Goal: Navigation & Orientation: Find specific page/section

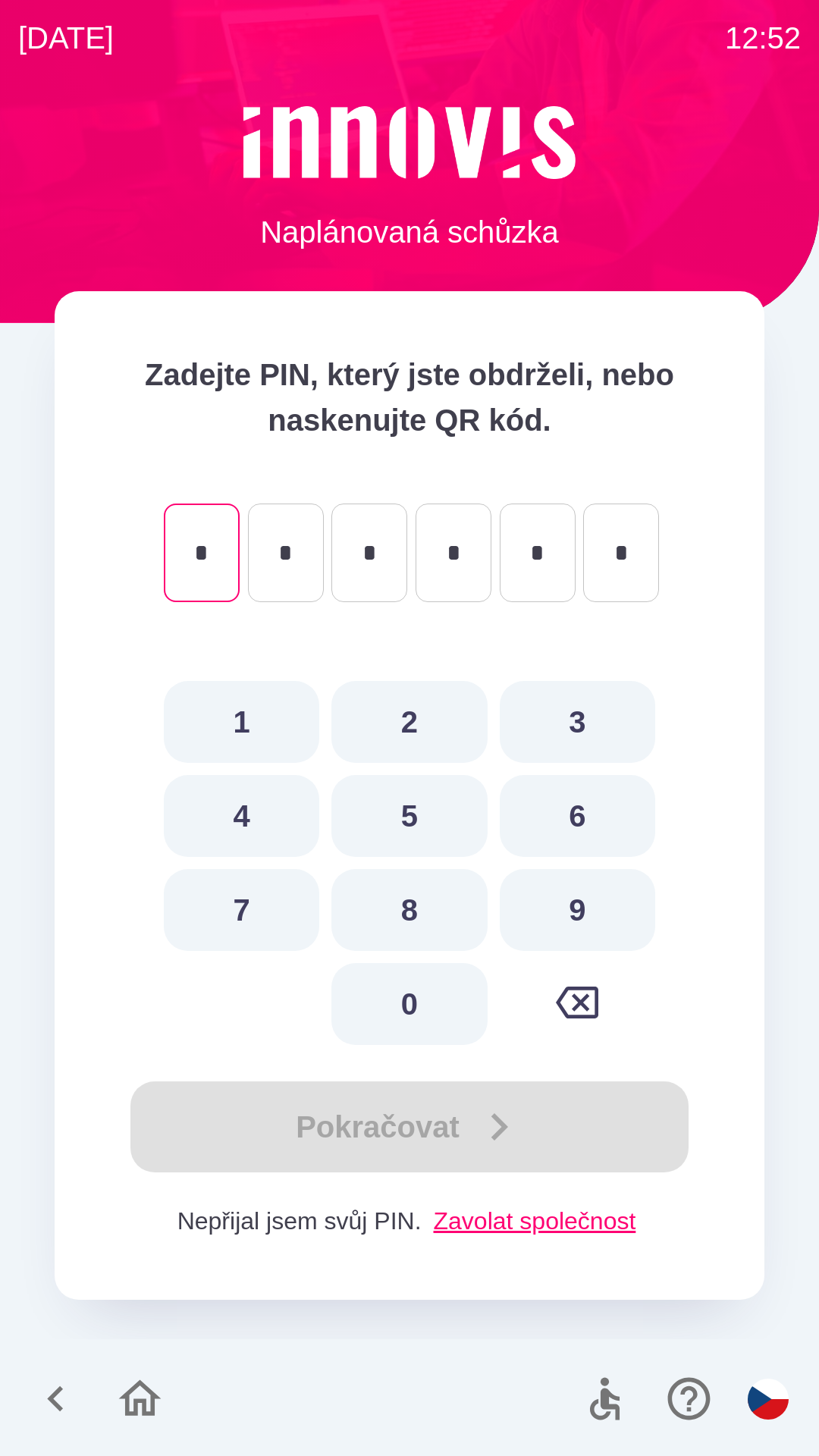
click at [127, 1397] on icon "button" at bounding box center [140, 1398] width 42 height 36
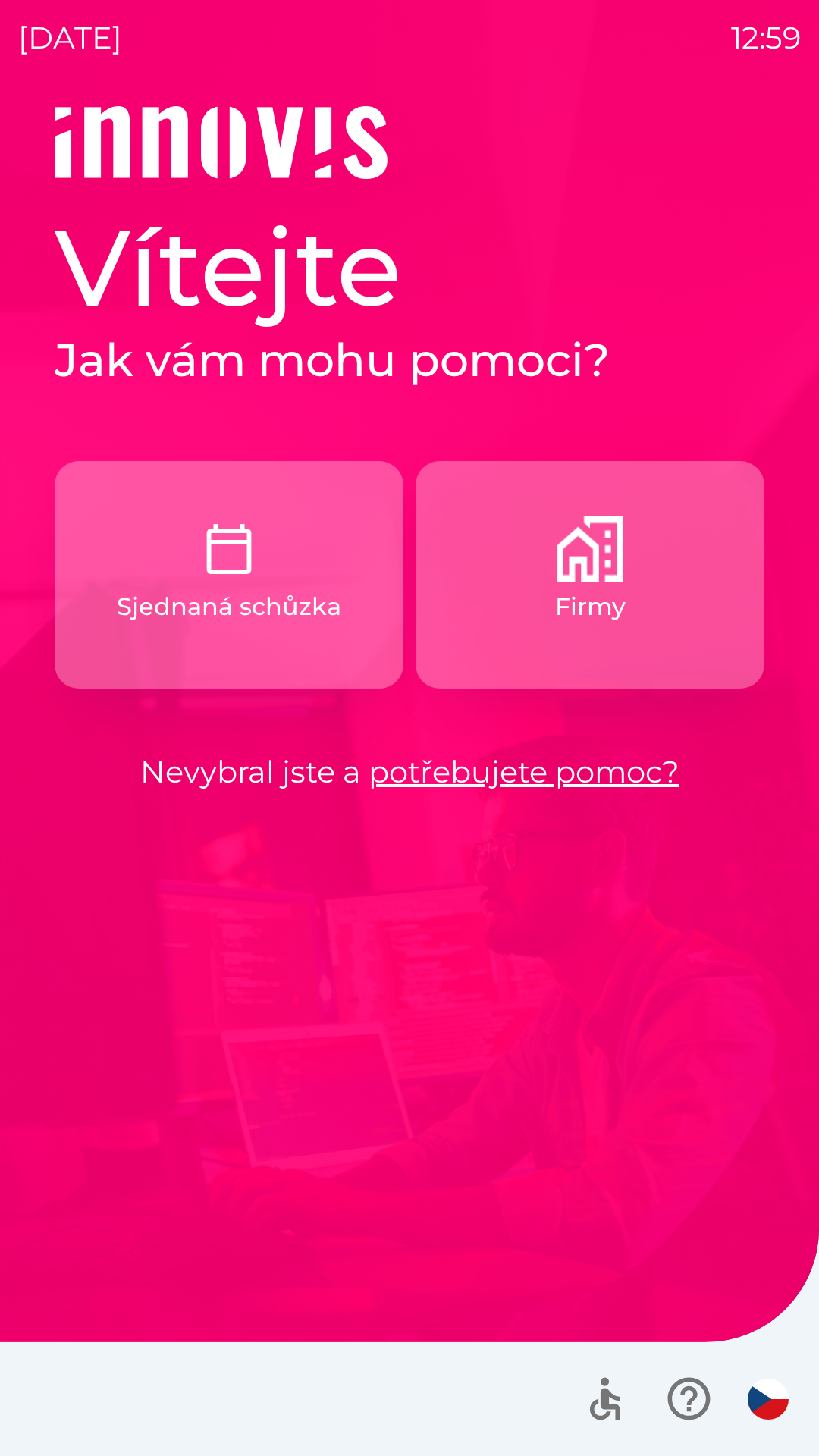
click at [584, 546] on img "button" at bounding box center [590, 548] width 66 height 66
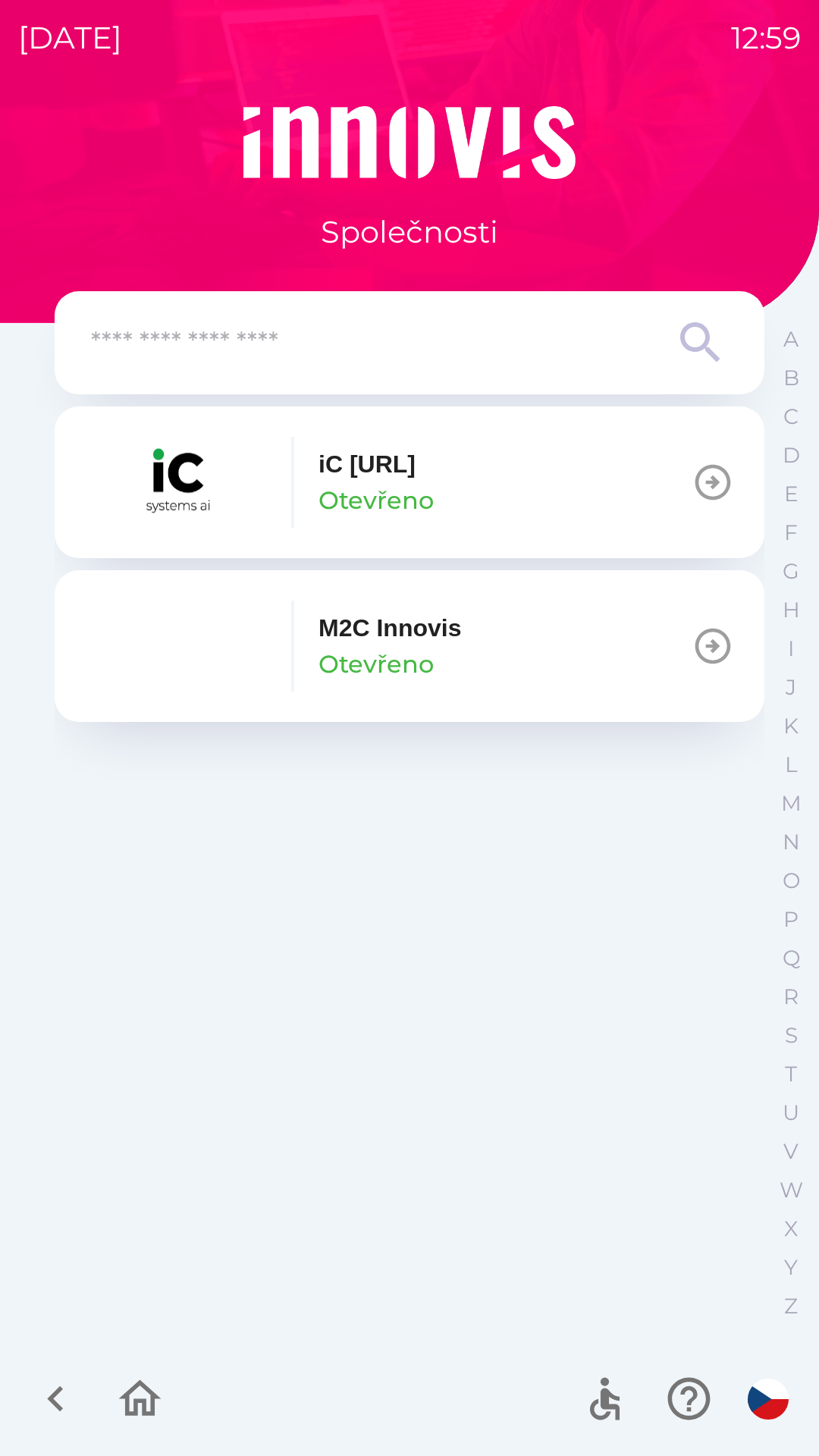
click at [710, 629] on icon "button" at bounding box center [713, 646] width 35 height 35
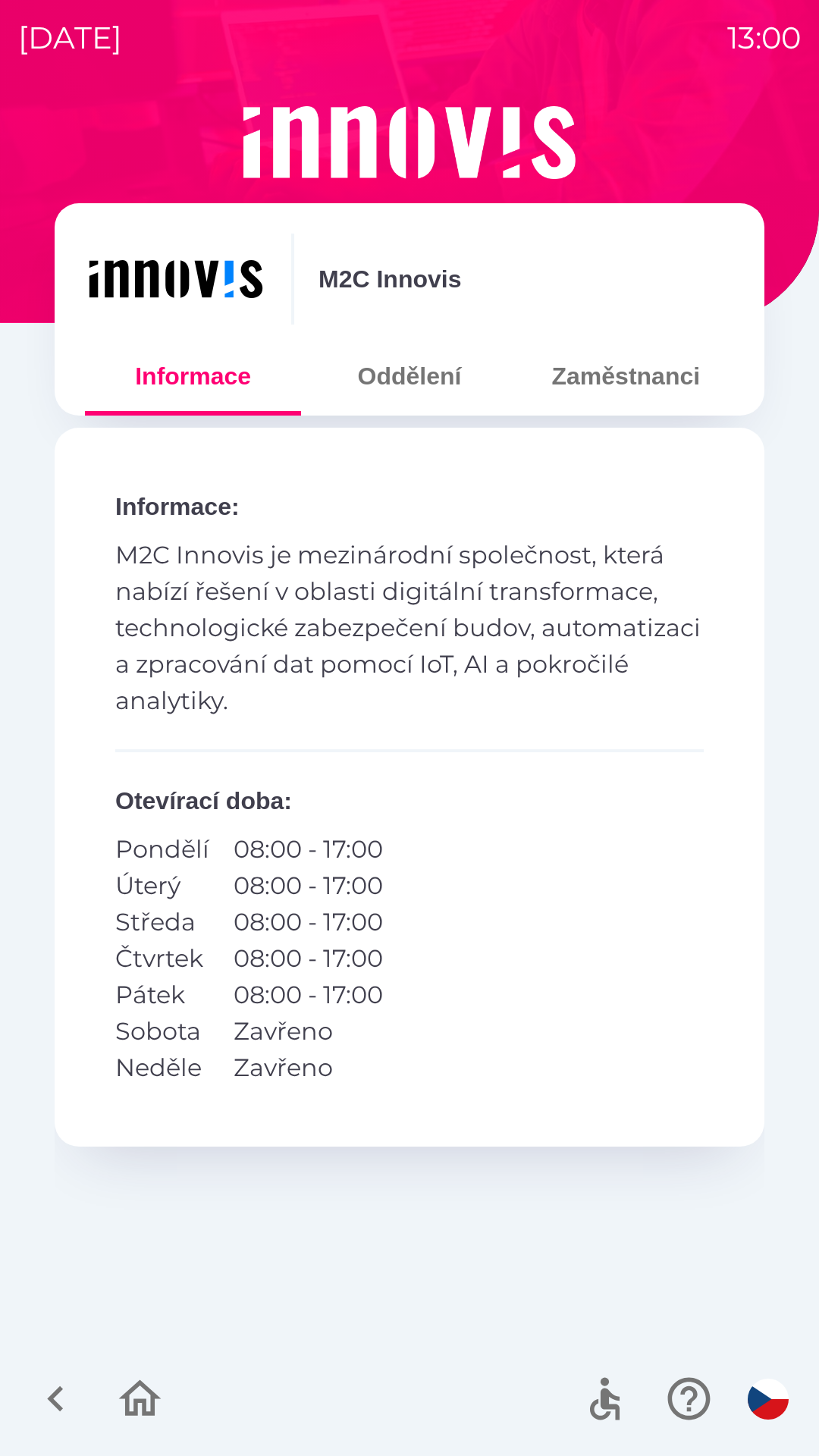
click at [430, 384] on button "Oddělení" at bounding box center [409, 376] width 216 height 54
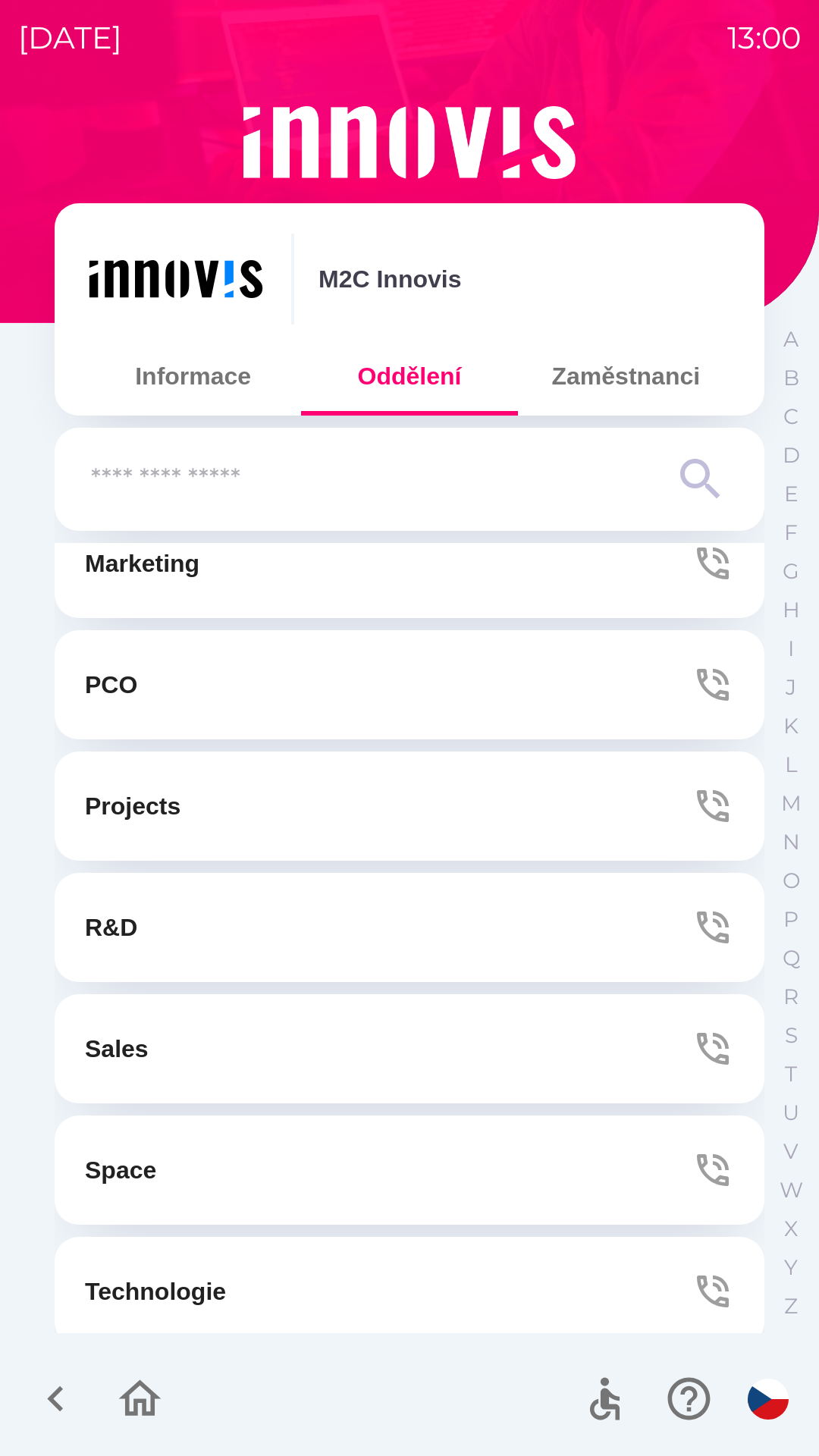
scroll to position [290, 0]
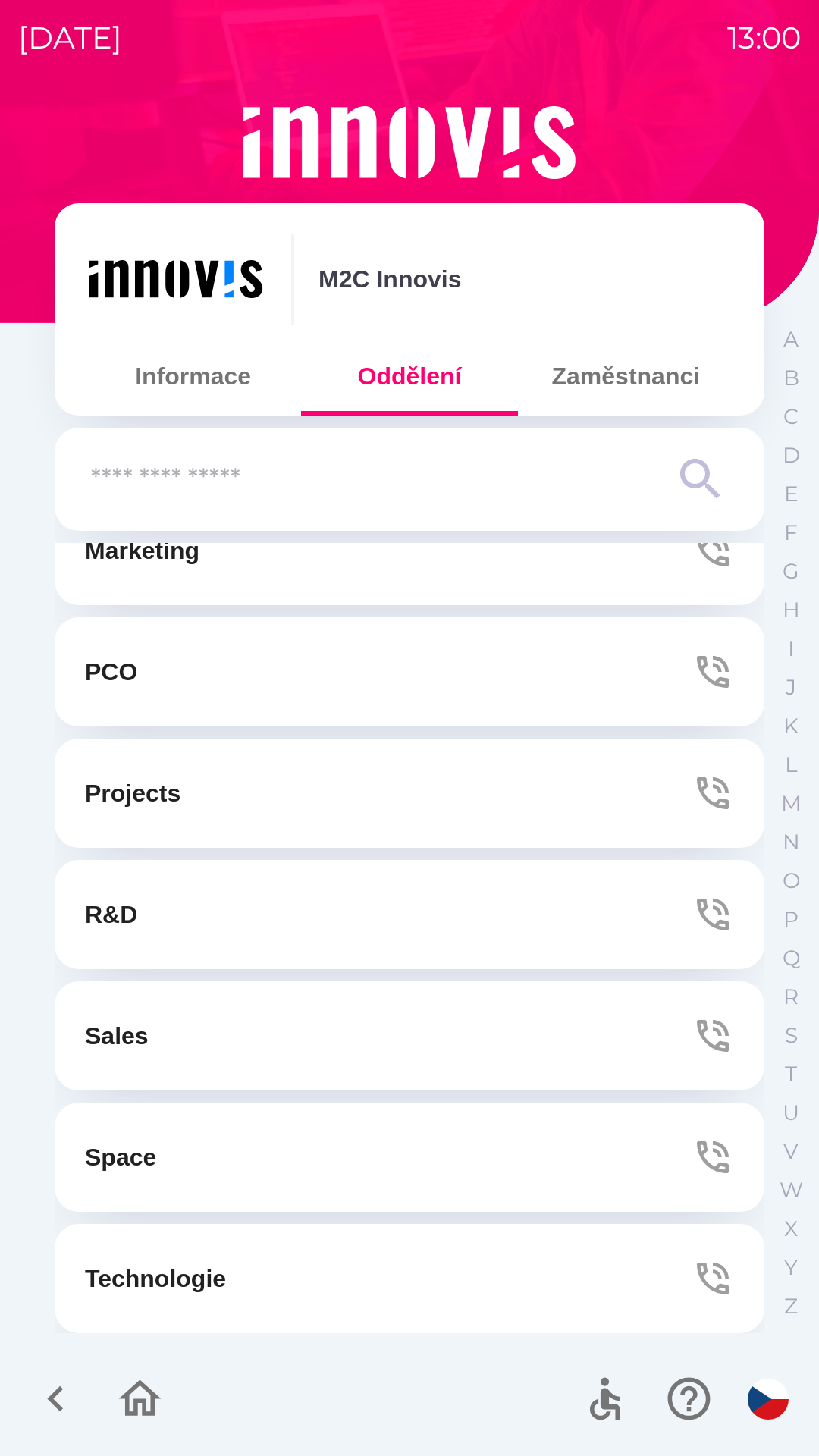
click at [642, 386] on button "Zaměstnanci" at bounding box center [626, 376] width 216 height 54
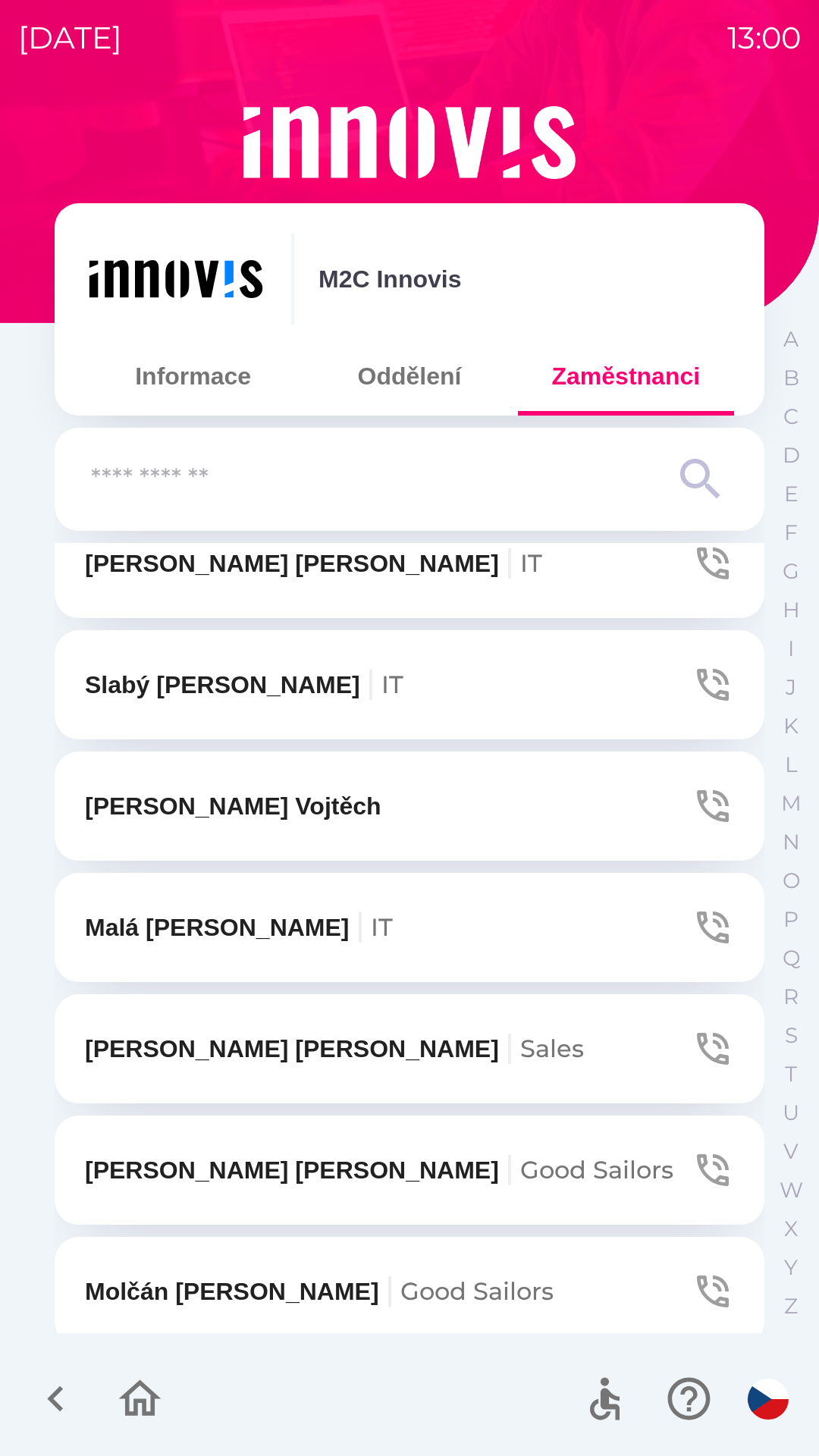
scroll to position [2474, 0]
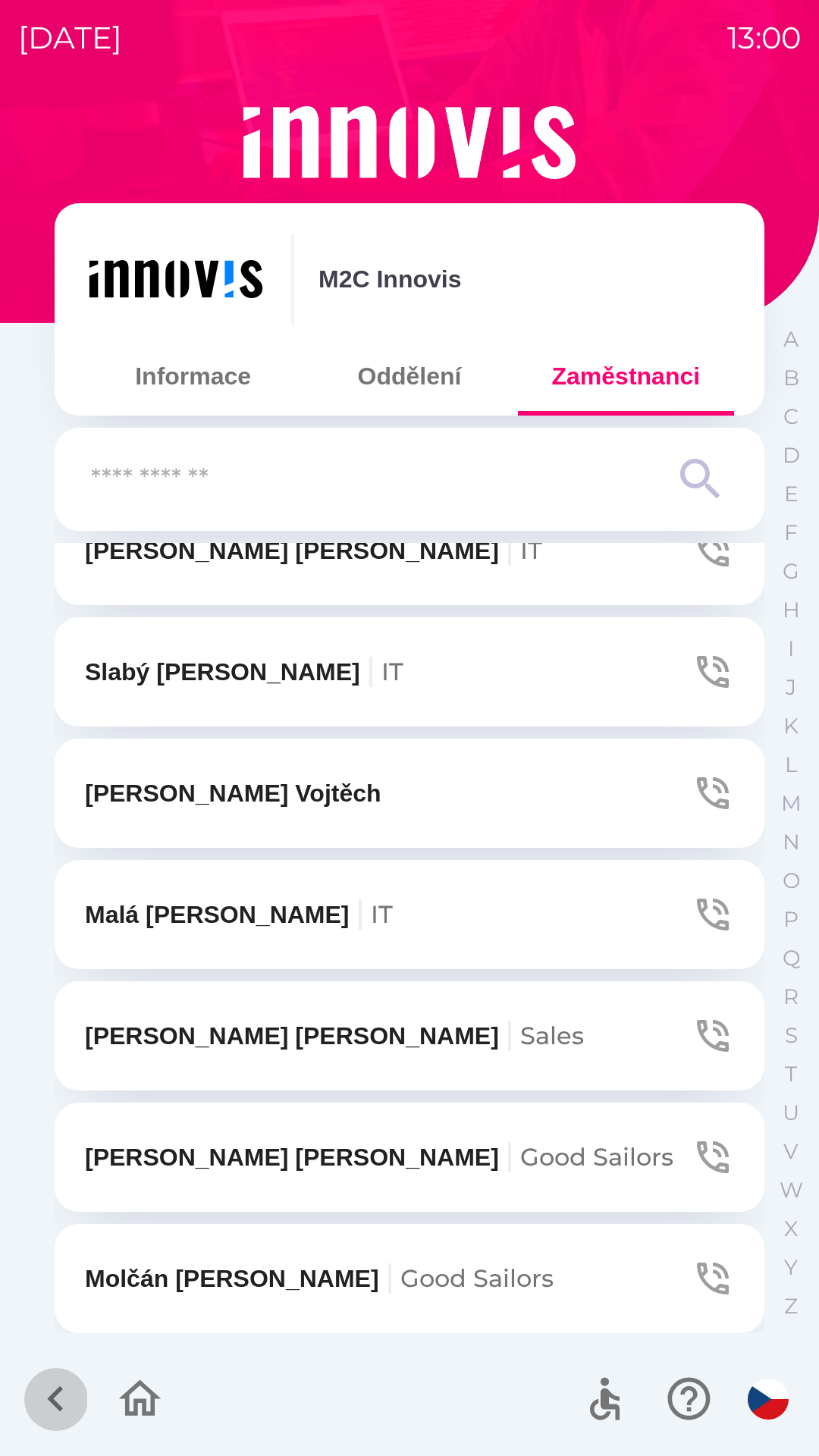
click at [53, 1396] on icon "button" at bounding box center [55, 1399] width 16 height 26
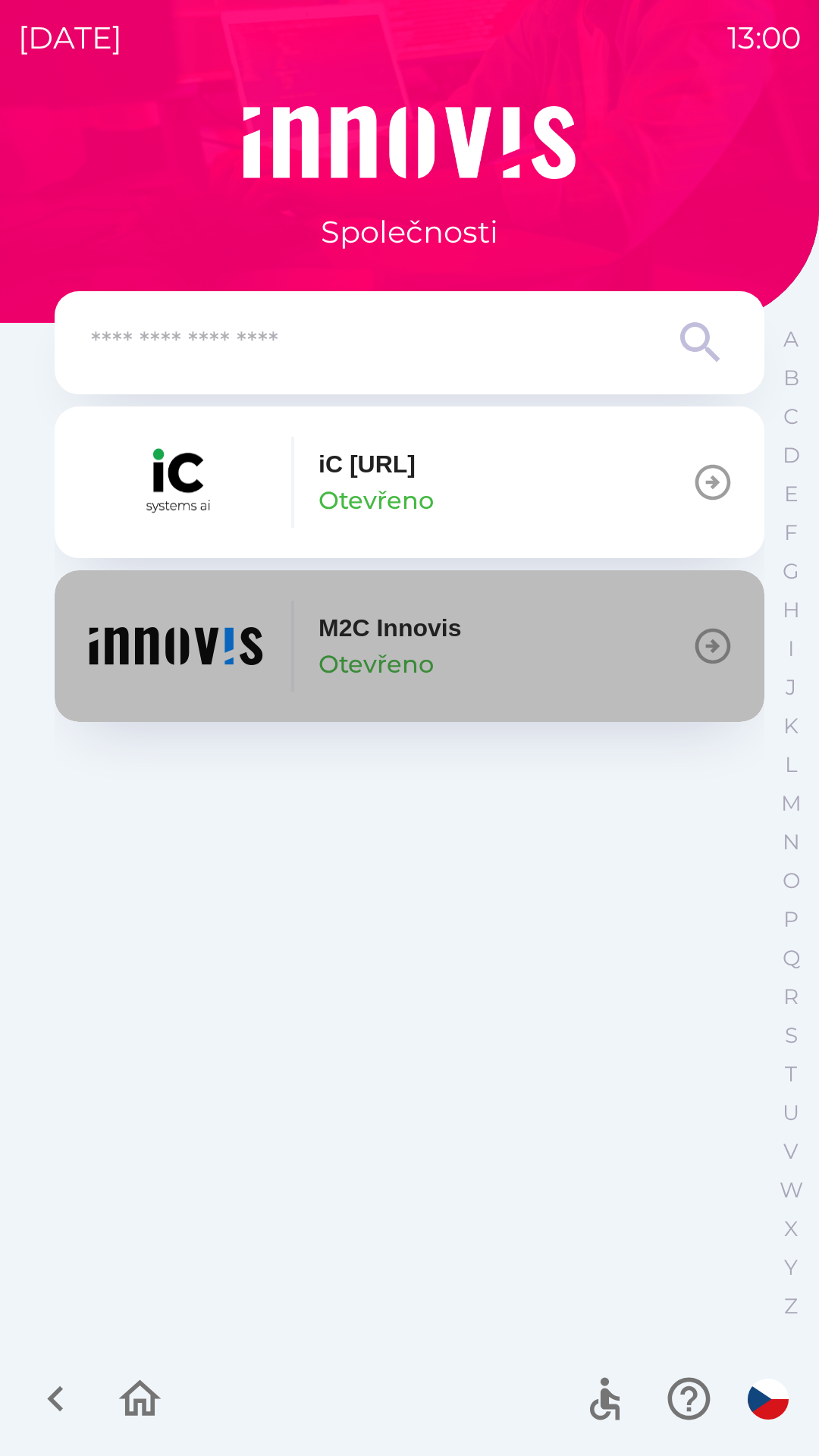
click at [723, 637] on icon "button" at bounding box center [712, 646] width 42 height 42
